Goal: Task Accomplishment & Management: Manage account settings

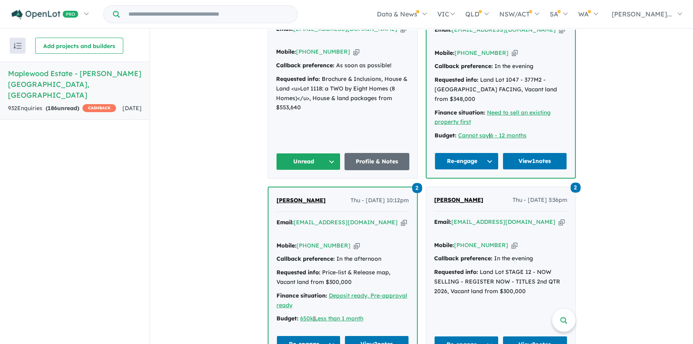
scroll to position [412, 0]
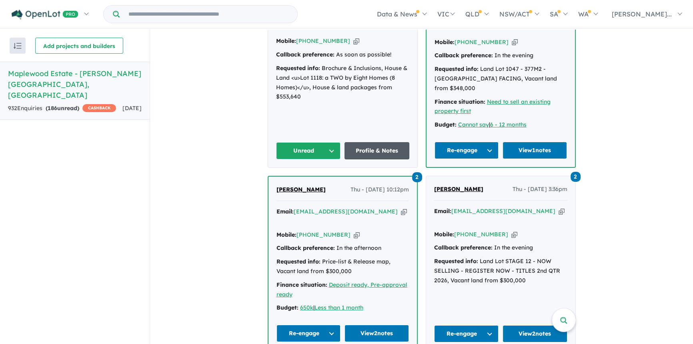
click at [368, 142] on link "Profile & Notes" at bounding box center [376, 150] width 65 height 17
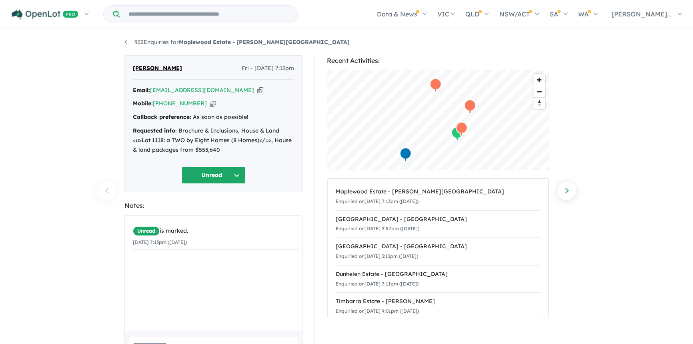
click at [204, 175] on button "Unread" at bounding box center [214, 174] width 64 height 17
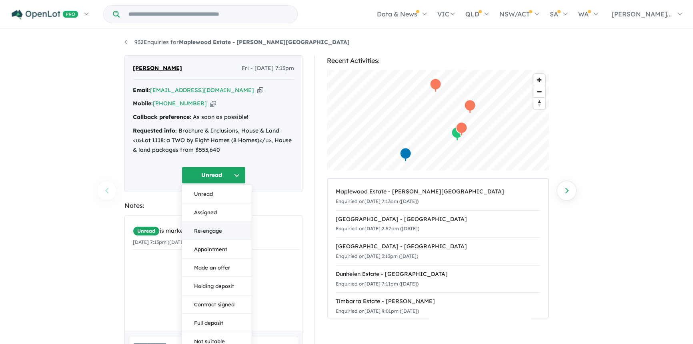
click at [206, 233] on button "Re-engage" at bounding box center [217, 231] width 70 height 18
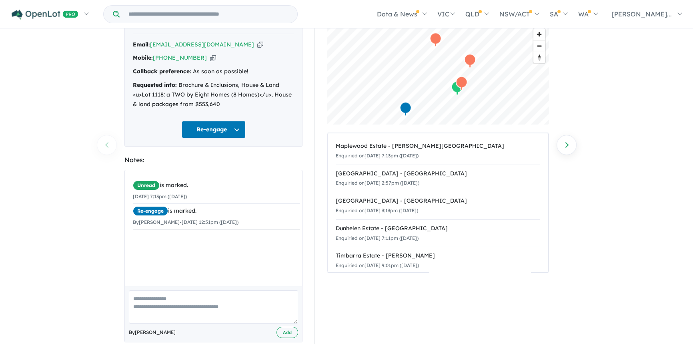
scroll to position [60, 0]
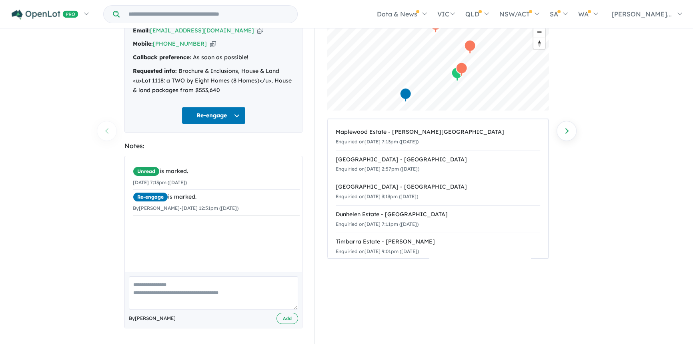
click at [164, 290] on textarea at bounding box center [213, 292] width 169 height 33
type textarea "**********"
click at [283, 317] on button "Add" at bounding box center [287, 318] width 22 height 12
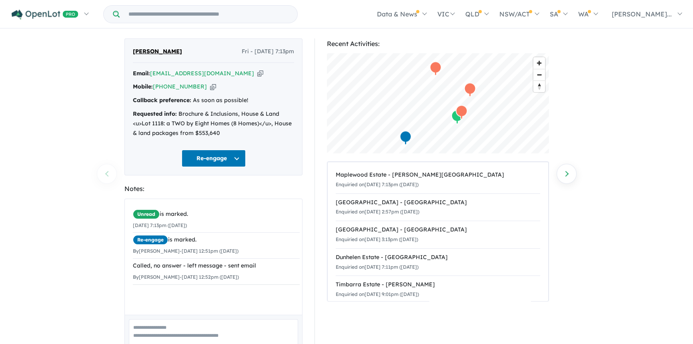
scroll to position [0, 0]
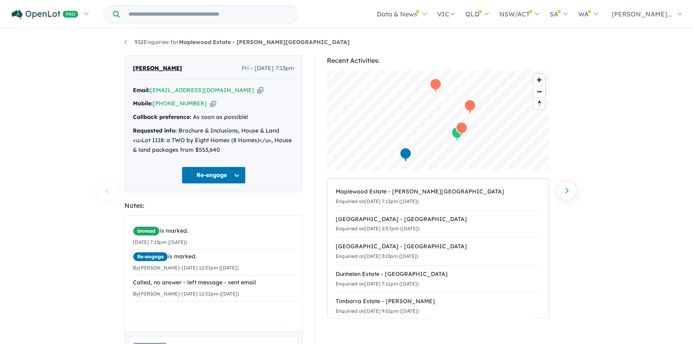
click at [257, 92] on icon "button" at bounding box center [260, 90] width 6 height 8
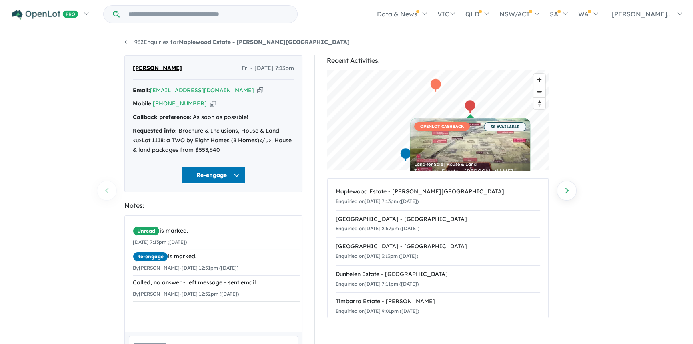
drag, startPoint x: 193, startPoint y: 67, endPoint x: 132, endPoint y: 68, distance: 60.8
click at [132, 68] on div "Abdalla Dabeet Fri - 05/09/2025, 7:13pm Email: dabeet55@yahoo.com Copied! Mobil…" at bounding box center [213, 123] width 178 height 137
copy span "Abdalla Dabeet"
click at [257, 91] on icon "button" at bounding box center [260, 90] width 6 height 8
copy span "Abdalla Dabeet"
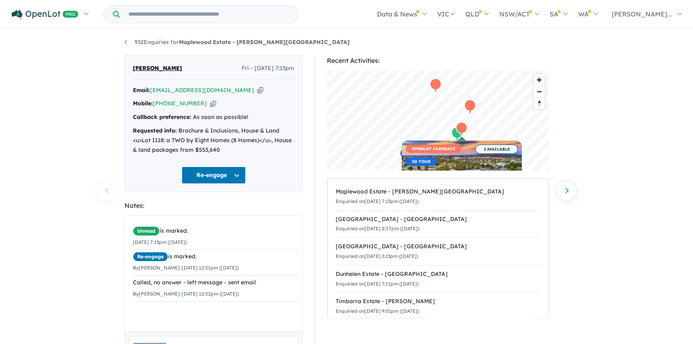
click at [210, 104] on icon "button" at bounding box center [213, 103] width 6 height 8
copy span "Abdalla Dabeet"
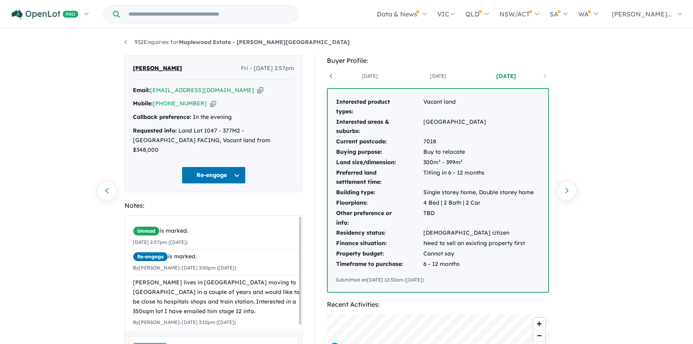
scroll to position [0, 59]
drag, startPoint x: 184, startPoint y: 66, endPoint x: 134, endPoint y: 67, distance: 50.8
click at [134, 67] on div "[PERSON_NAME] - [DATE] 2:57pm" at bounding box center [213, 72] width 161 height 16
